Goal: Information Seeking & Learning: Learn about a topic

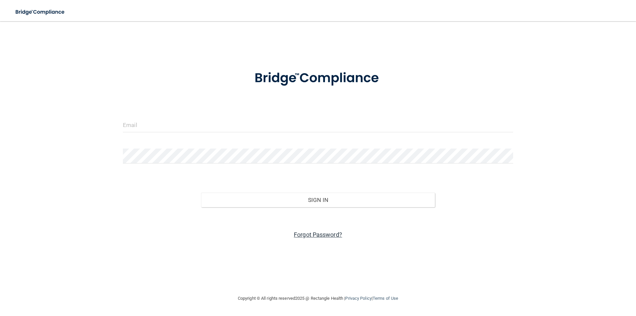
click at [299, 232] on link "Forgot Password?" at bounding box center [318, 234] width 48 height 7
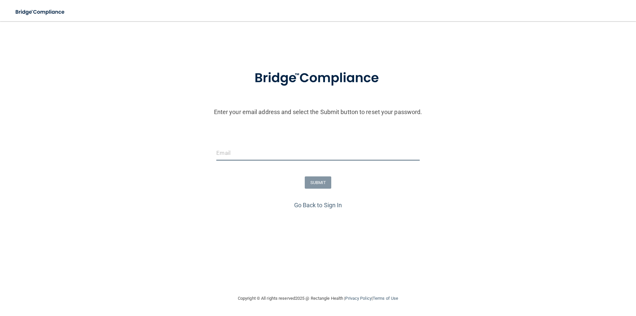
click at [232, 150] on input "email" at bounding box center [317, 153] width 203 height 15
type input "[EMAIL_ADDRESS][DOMAIN_NAME]"
click at [324, 184] on button "SUBMIT" at bounding box center [318, 182] width 27 height 12
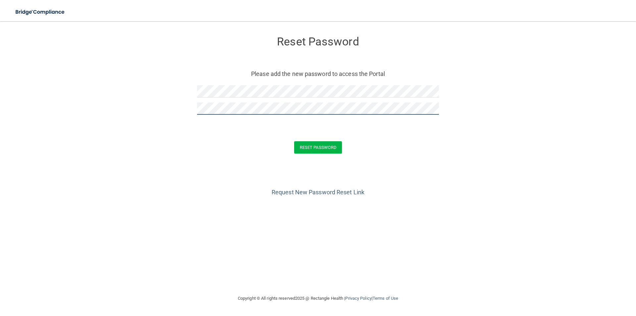
click at [294, 141] on button "Reset Password" at bounding box center [318, 147] width 48 height 12
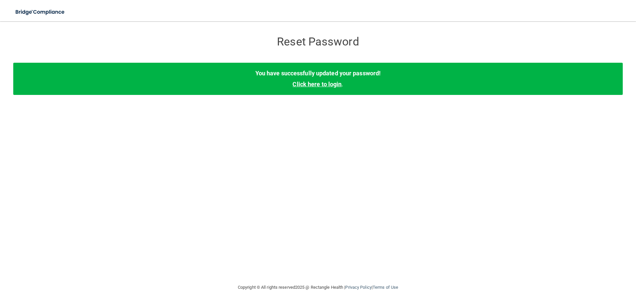
click at [310, 83] on link "Click here to login" at bounding box center [317, 84] width 49 height 7
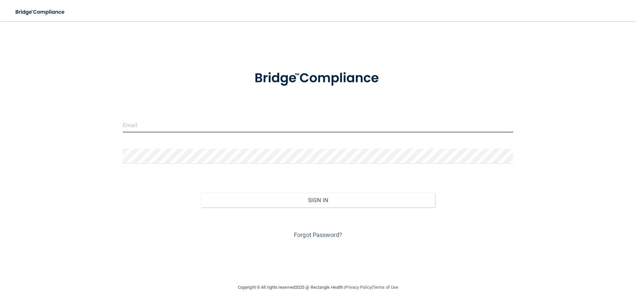
type input "[EMAIL_ADDRESS][DOMAIN_NAME]"
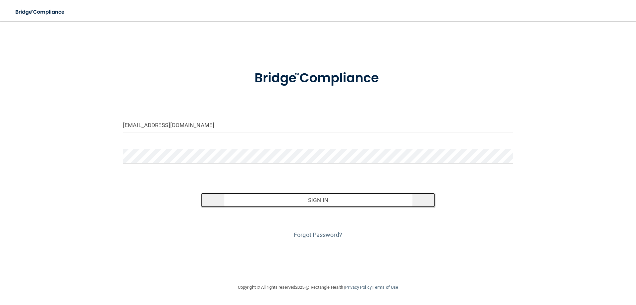
click at [305, 202] on button "Sign In" at bounding box center [318, 200] width 234 height 15
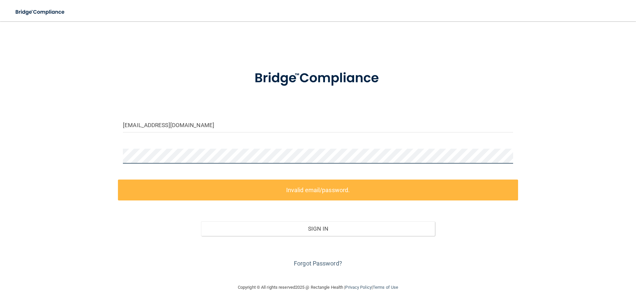
click at [56, 157] on div "[EMAIL_ADDRESS][DOMAIN_NAME] Invalid email/password. You don't have permission …" at bounding box center [318, 152] width 610 height 249
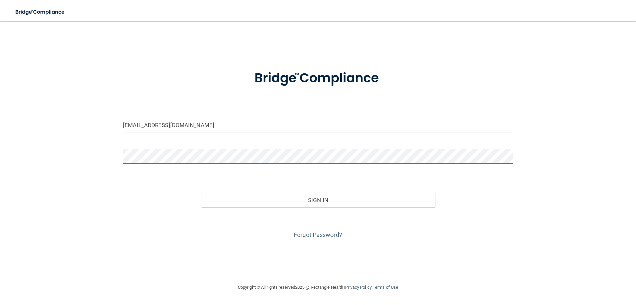
click at [201, 193] on button "Sign In" at bounding box center [318, 200] width 234 height 15
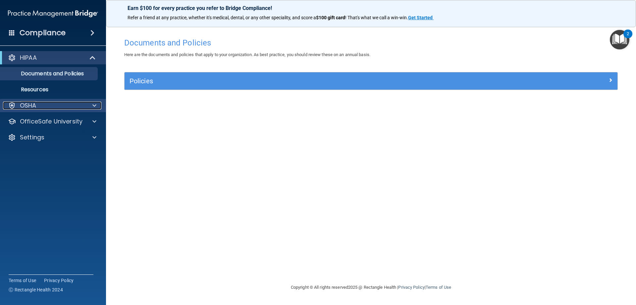
click at [33, 103] on p "OSHA" at bounding box center [28, 105] width 17 height 8
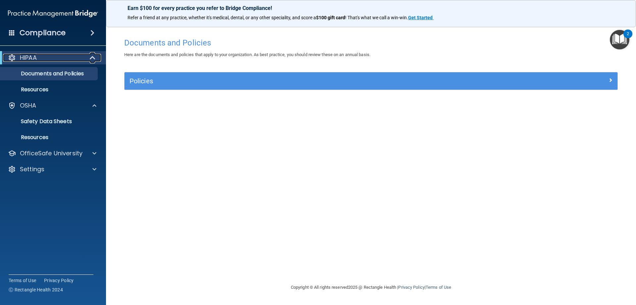
click at [89, 60] on div at bounding box center [93, 58] width 16 height 8
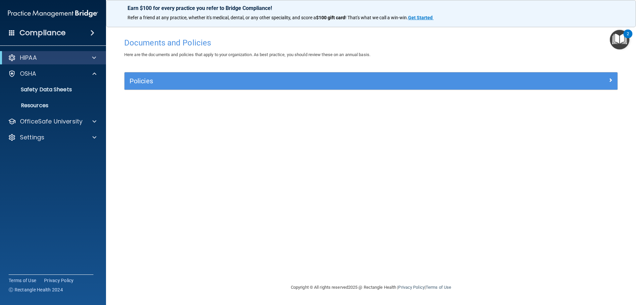
click at [93, 34] on span at bounding box center [92, 33] width 4 height 8
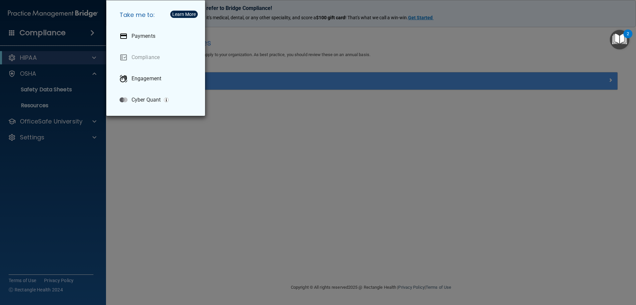
click at [95, 36] on div "Take me to: Payments Compliance Engagement Cyber Quant" at bounding box center [318, 152] width 636 height 305
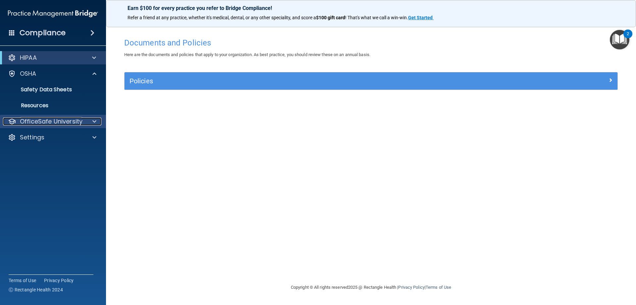
click at [30, 119] on p "OfficeSafe University" at bounding box center [51, 121] width 63 height 8
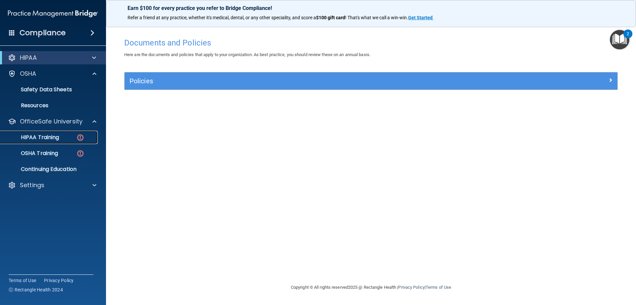
click at [46, 136] on p "HIPAA Training" at bounding box center [31, 137] width 55 height 7
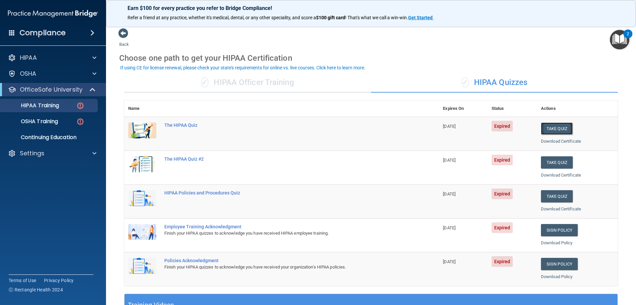
click at [552, 131] on button "Take Quiz" at bounding box center [557, 128] width 32 height 12
click at [547, 134] on button "Take Quiz" at bounding box center [557, 128] width 32 height 12
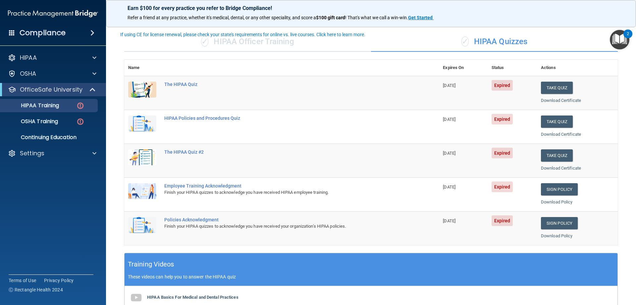
scroll to position [29, 0]
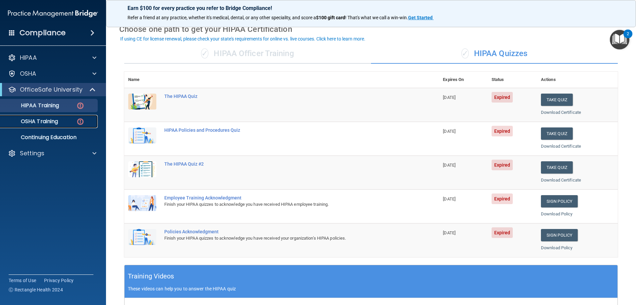
click at [60, 125] on link "OSHA Training" at bounding box center [45, 121] width 104 height 13
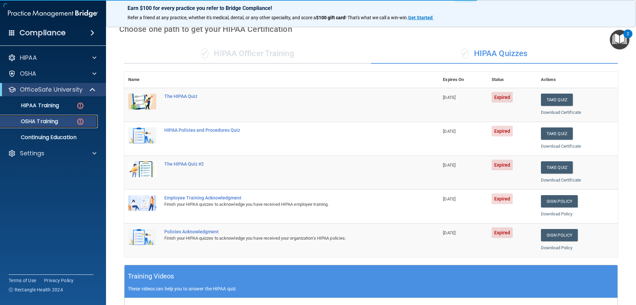
scroll to position [0, 0]
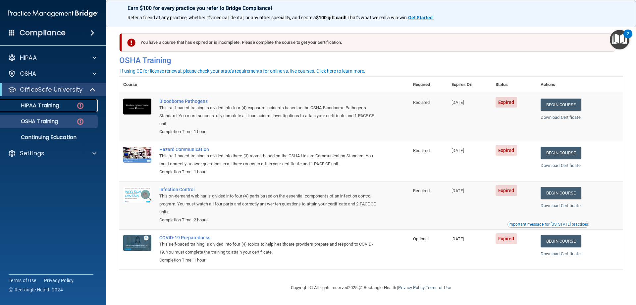
click at [53, 104] on p "HIPAA Training" at bounding box center [31, 105] width 55 height 7
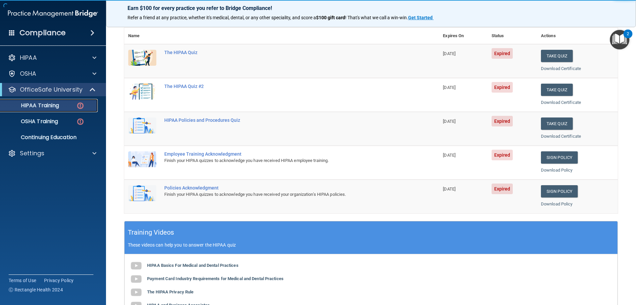
scroll to position [62, 0]
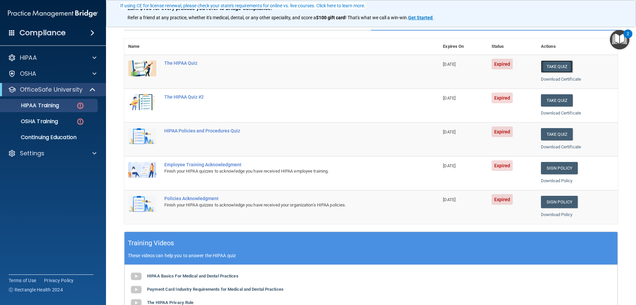
click at [559, 68] on button "Take Quiz" at bounding box center [557, 66] width 32 height 12
